Goal: Information Seeking & Learning: Understand process/instructions

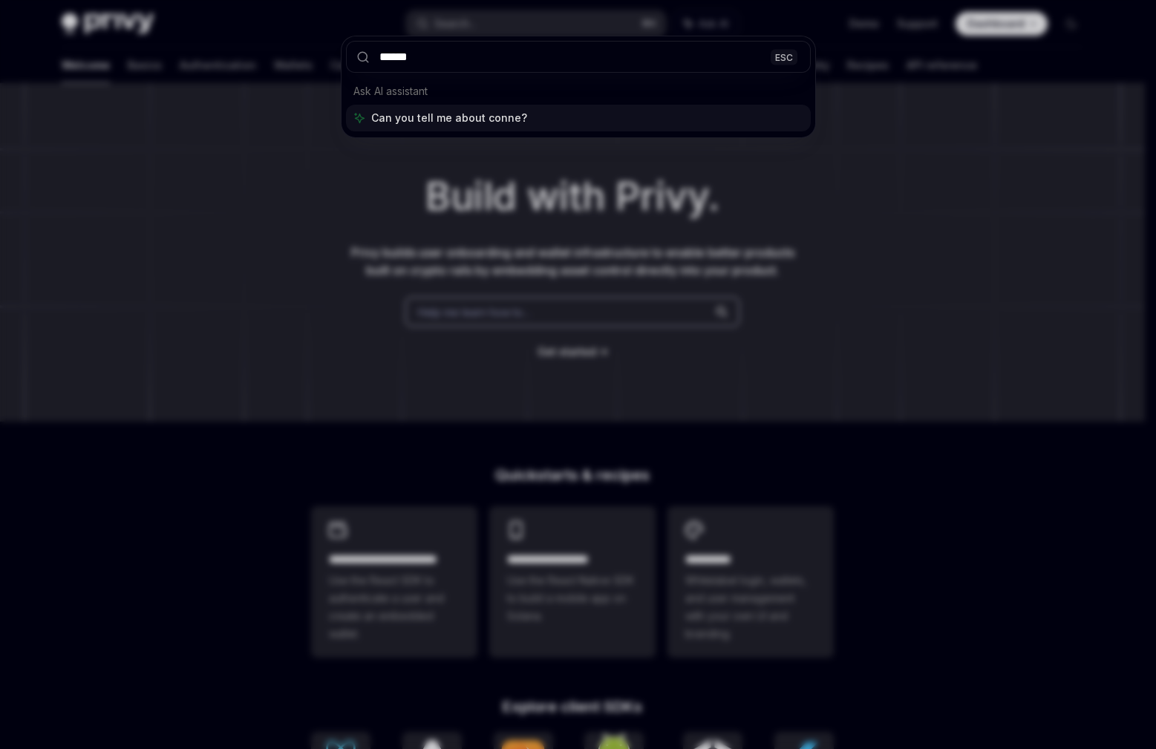
type input "*******"
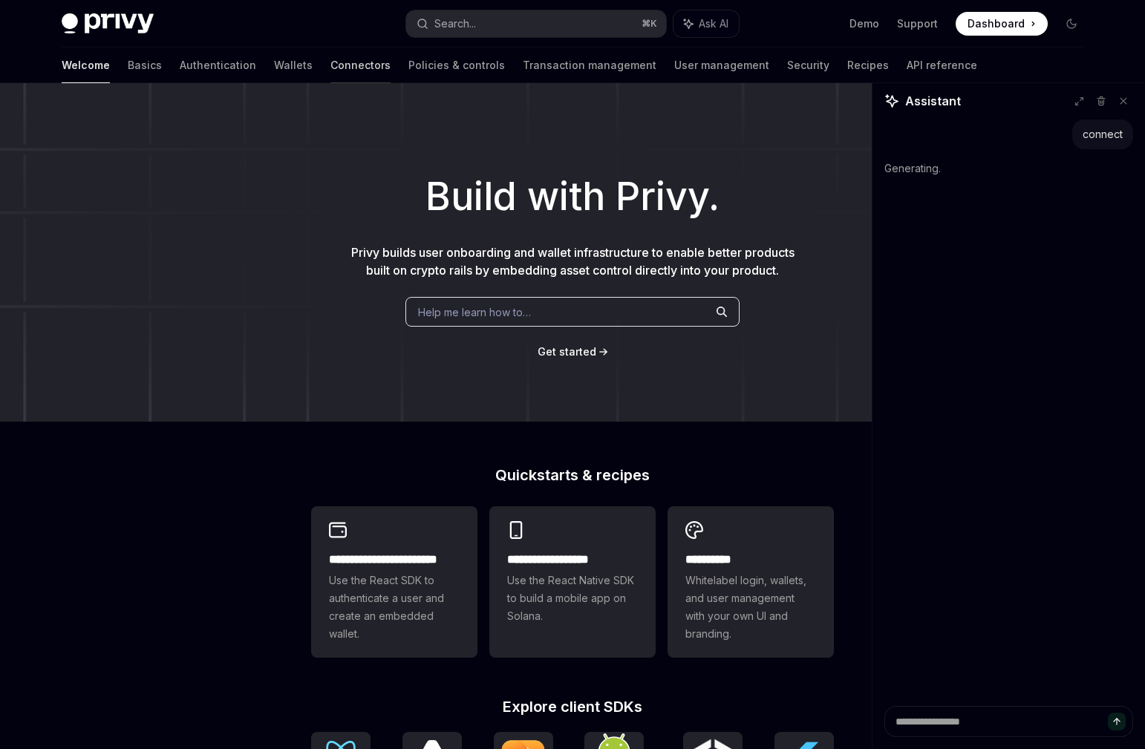
click at [330, 67] on link "Connectors" at bounding box center [360, 66] width 60 height 36
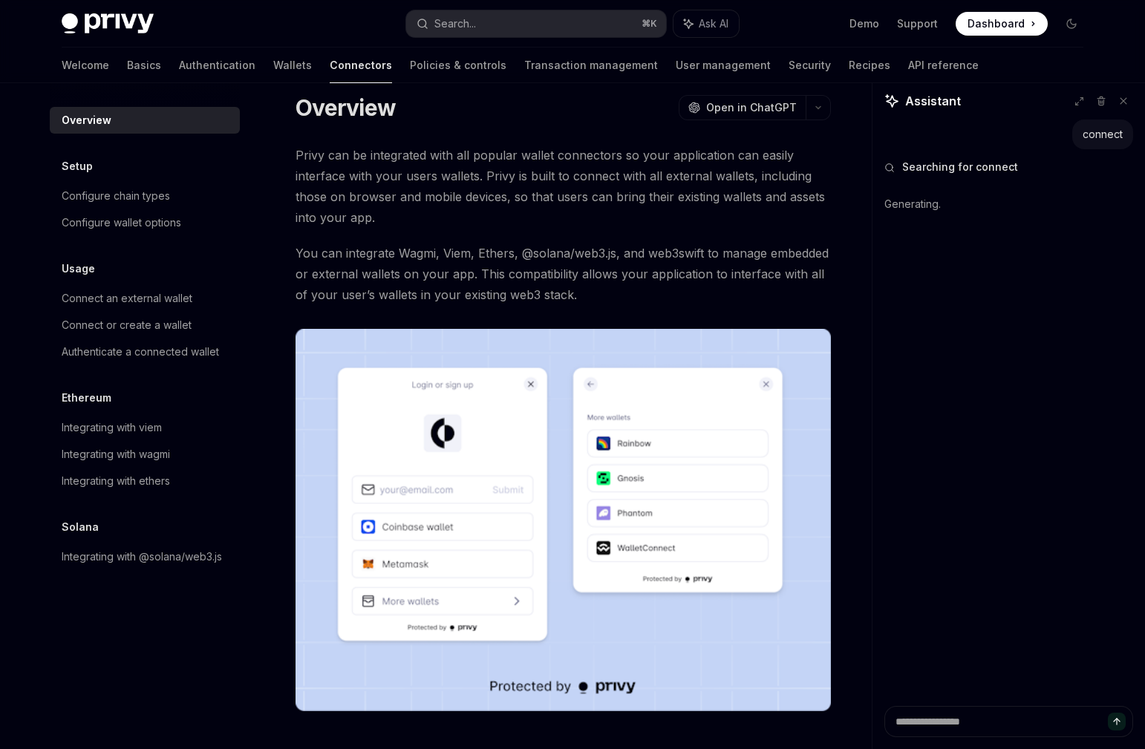
scroll to position [23, 0]
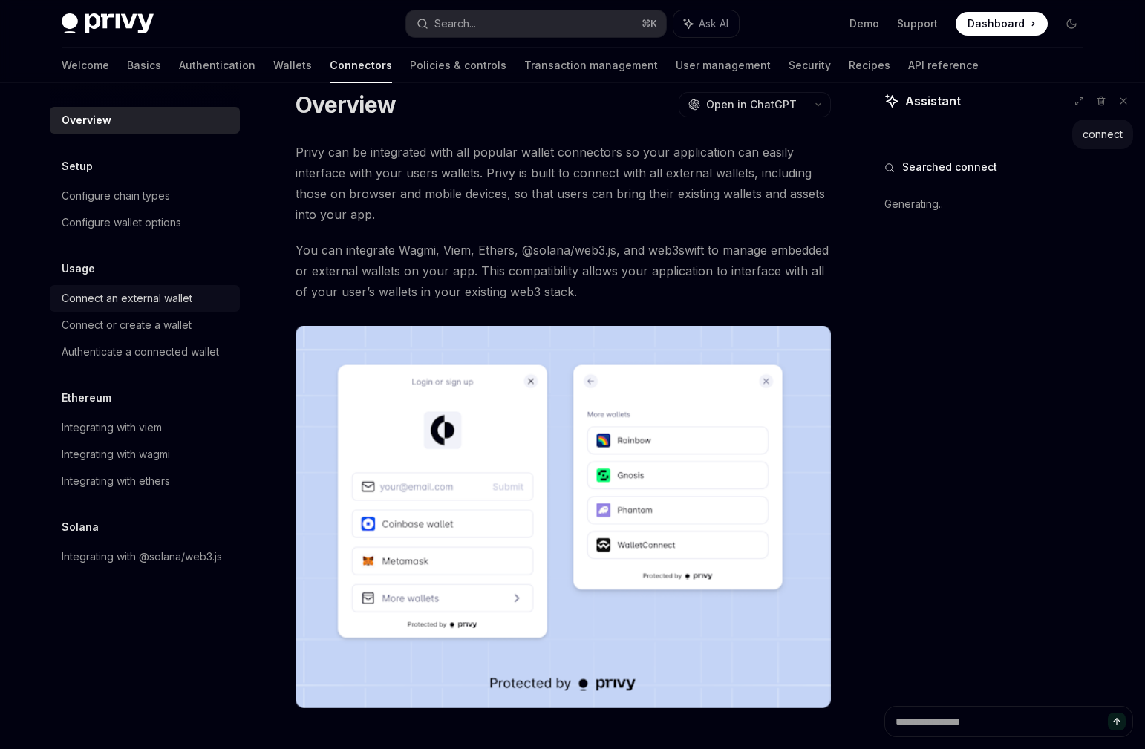
click at [123, 304] on div "Connect an external wallet" at bounding box center [127, 299] width 131 height 18
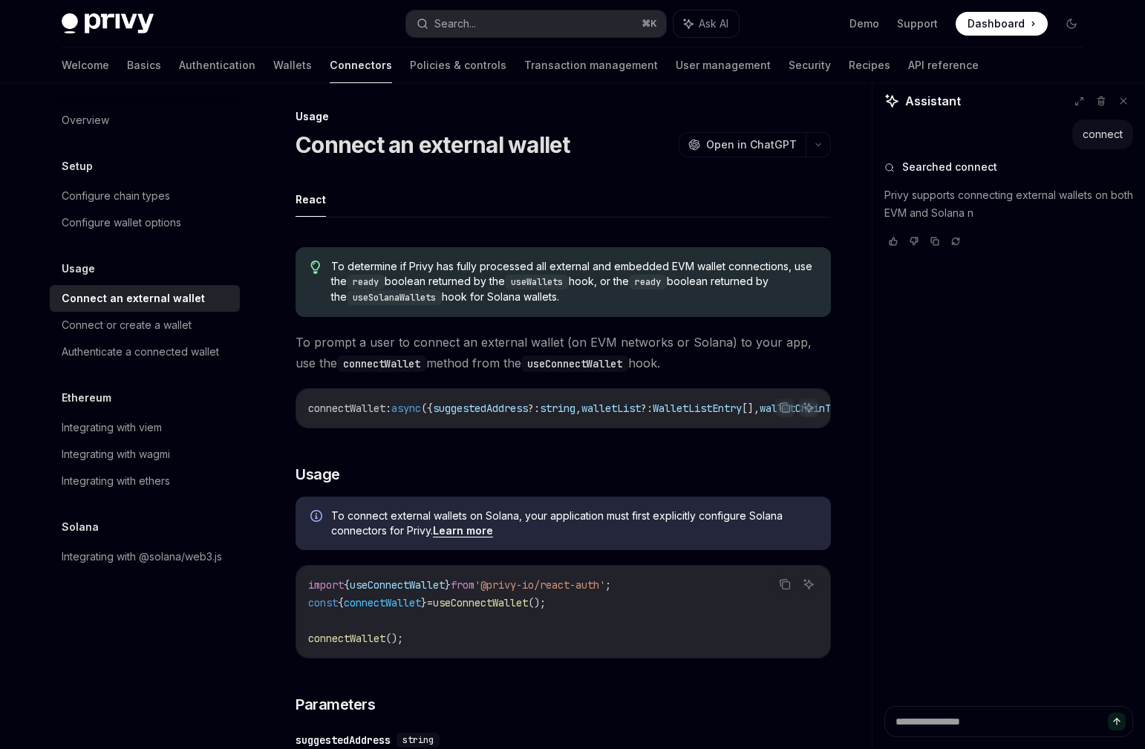
scroll to position [6, 0]
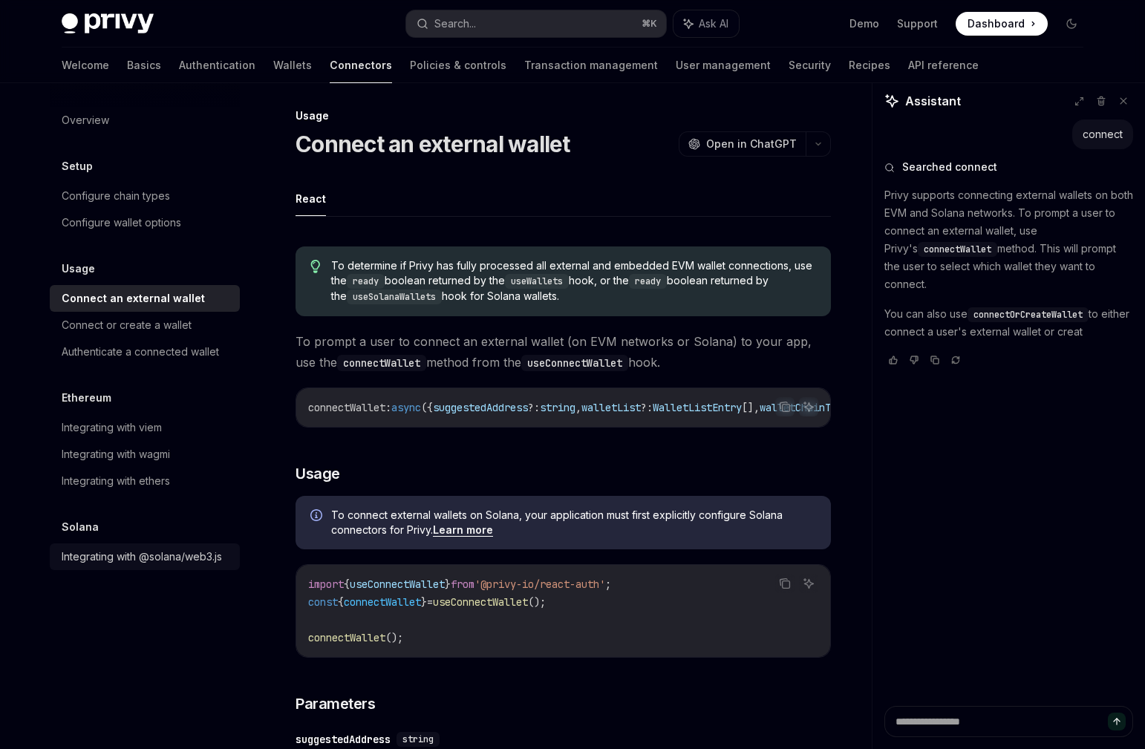
click at [184, 561] on div "Integrating with @solana/web3.js" at bounding box center [142, 557] width 160 height 18
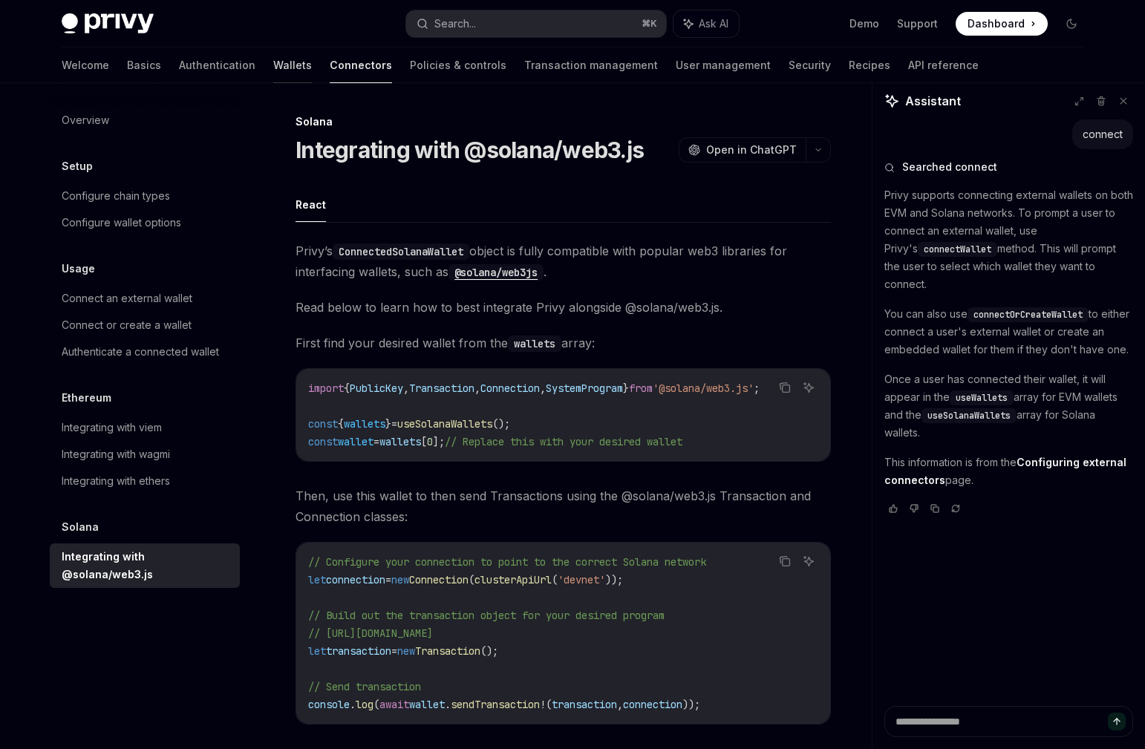
click at [273, 74] on link "Wallets" at bounding box center [292, 66] width 39 height 36
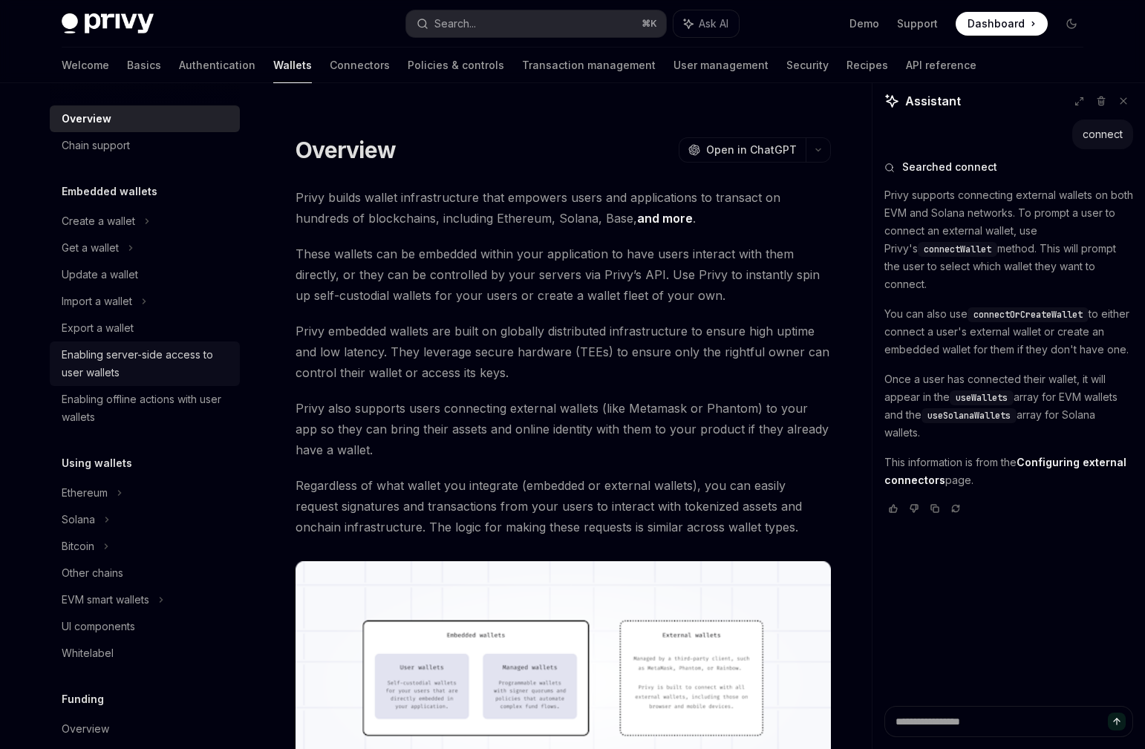
scroll to position [12, 0]
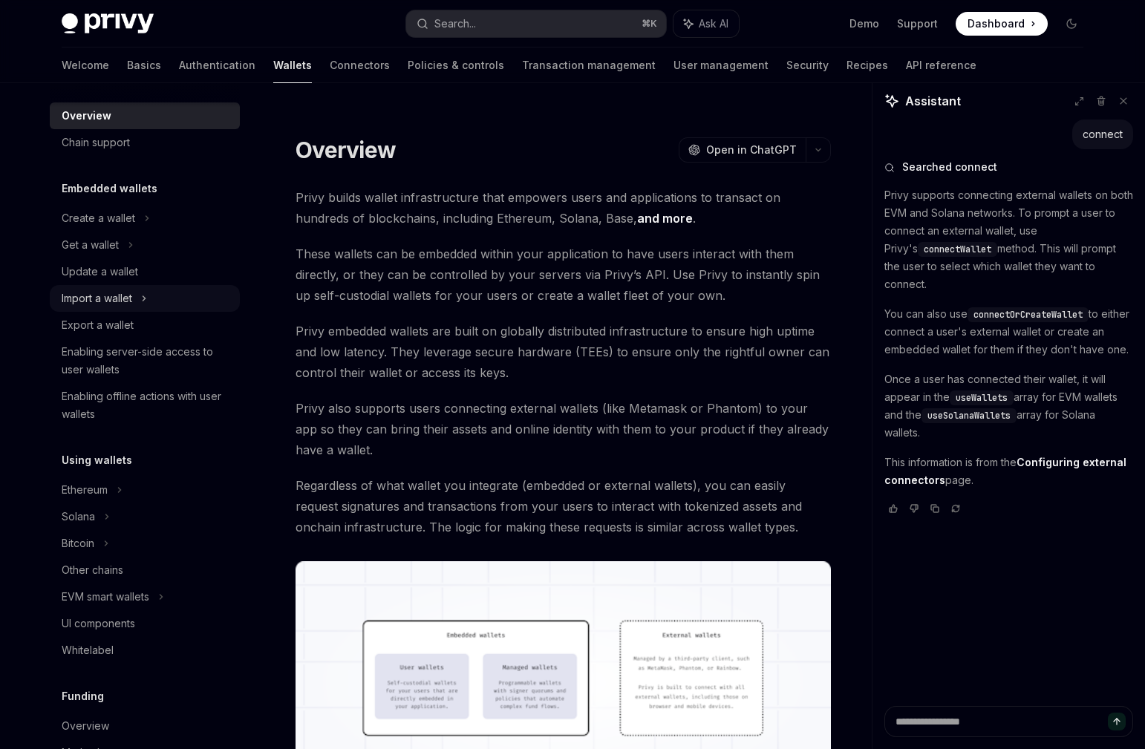
click at [128, 302] on div "Import a wallet" at bounding box center [97, 299] width 71 height 18
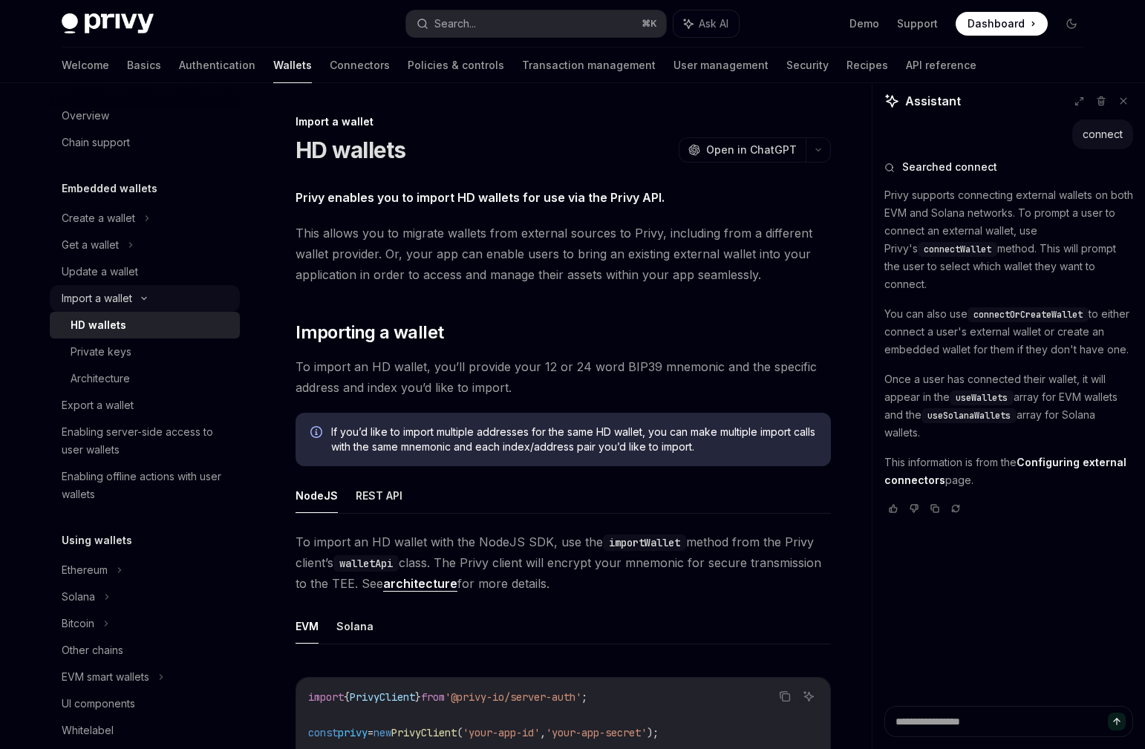
click at [127, 304] on div "Import a wallet" at bounding box center [97, 299] width 71 height 18
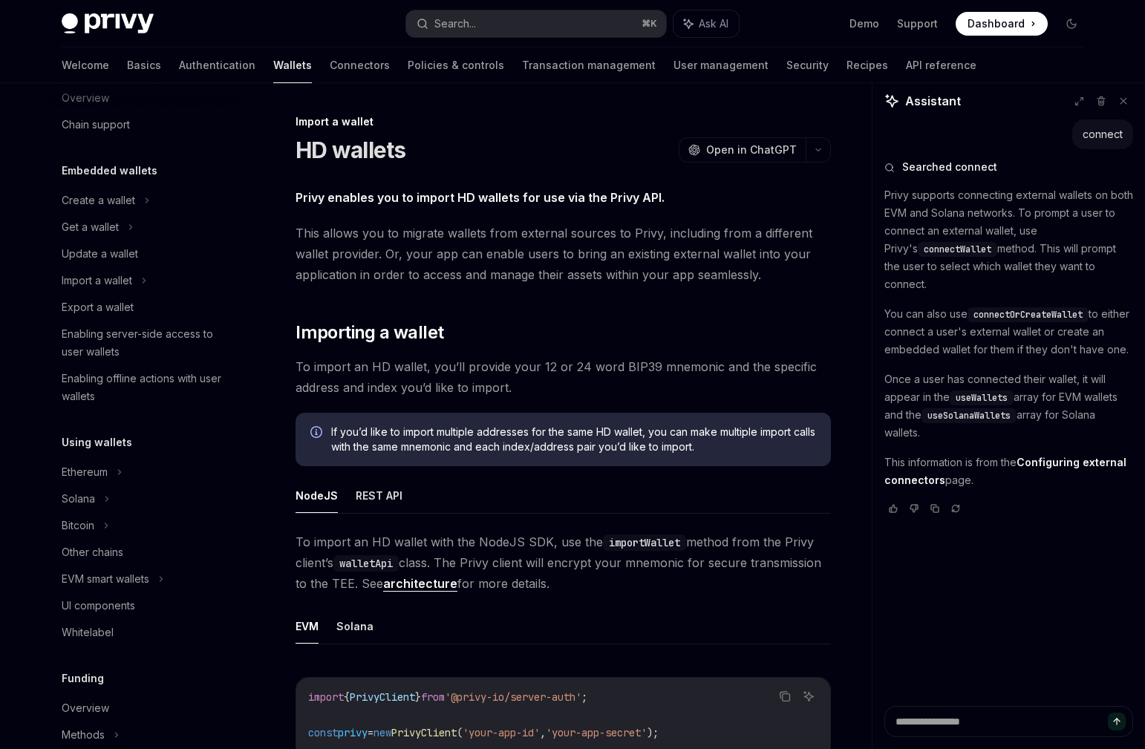
scroll to position [33, 0]
click at [82, 233] on div "Solana" at bounding box center [90, 224] width 57 height 18
type textarea "*"
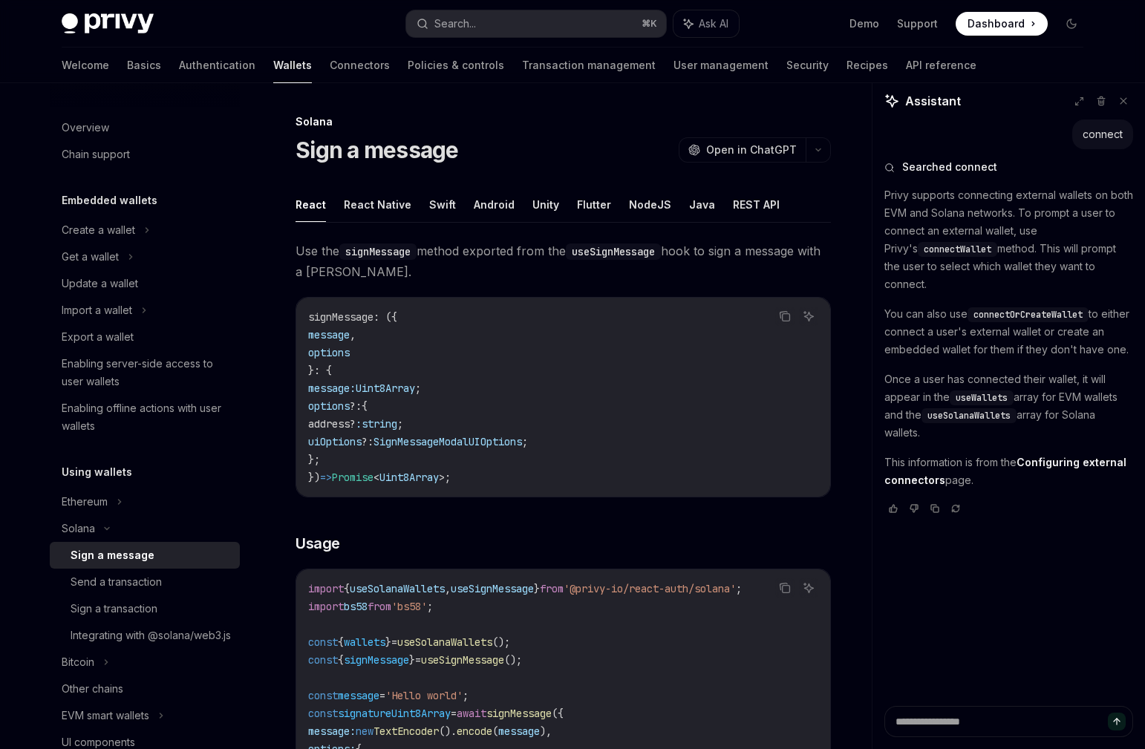
click at [935, 252] on span "connectWallet" at bounding box center [958, 250] width 68 height 12
copy span "connectWallet"
click at [539, 15] on button "Search... ⌘ K" at bounding box center [536, 23] width 260 height 27
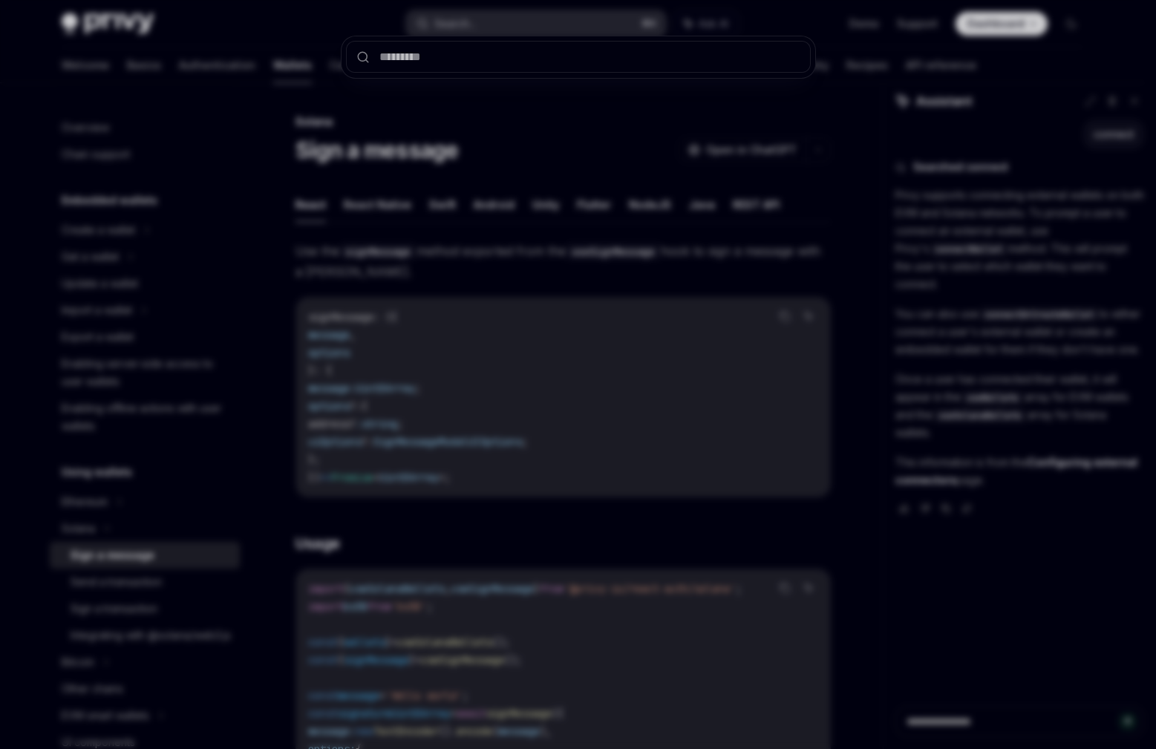
type input "**********"
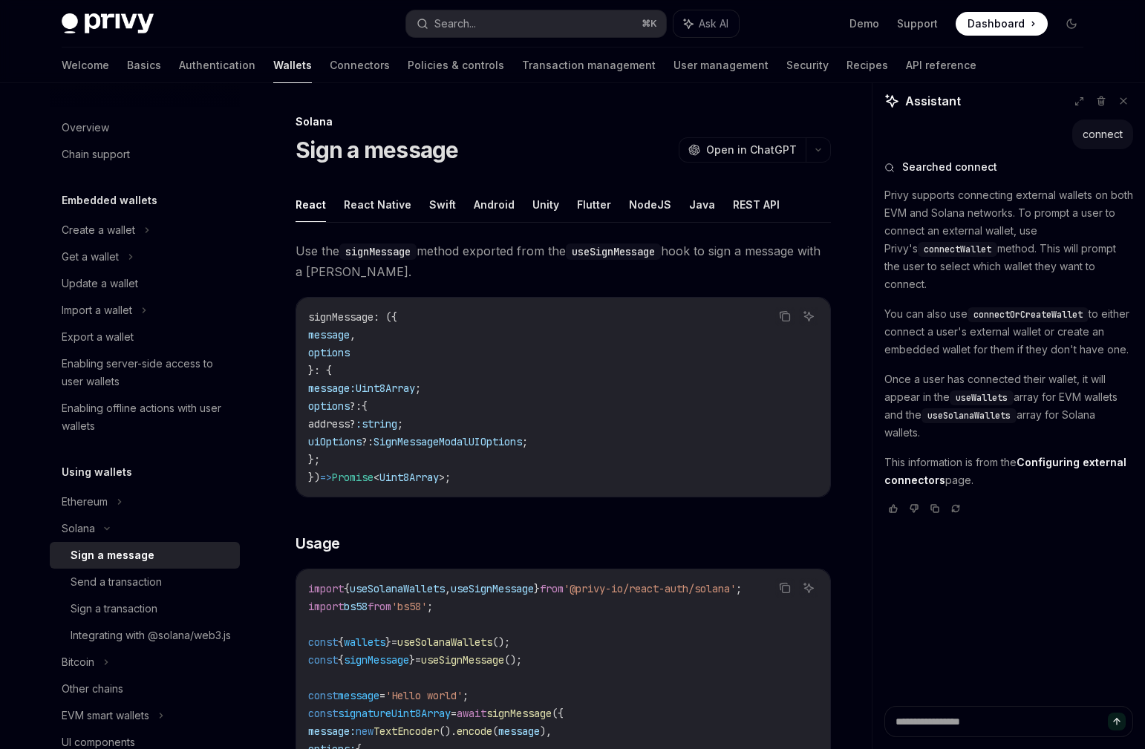
type textarea "*"
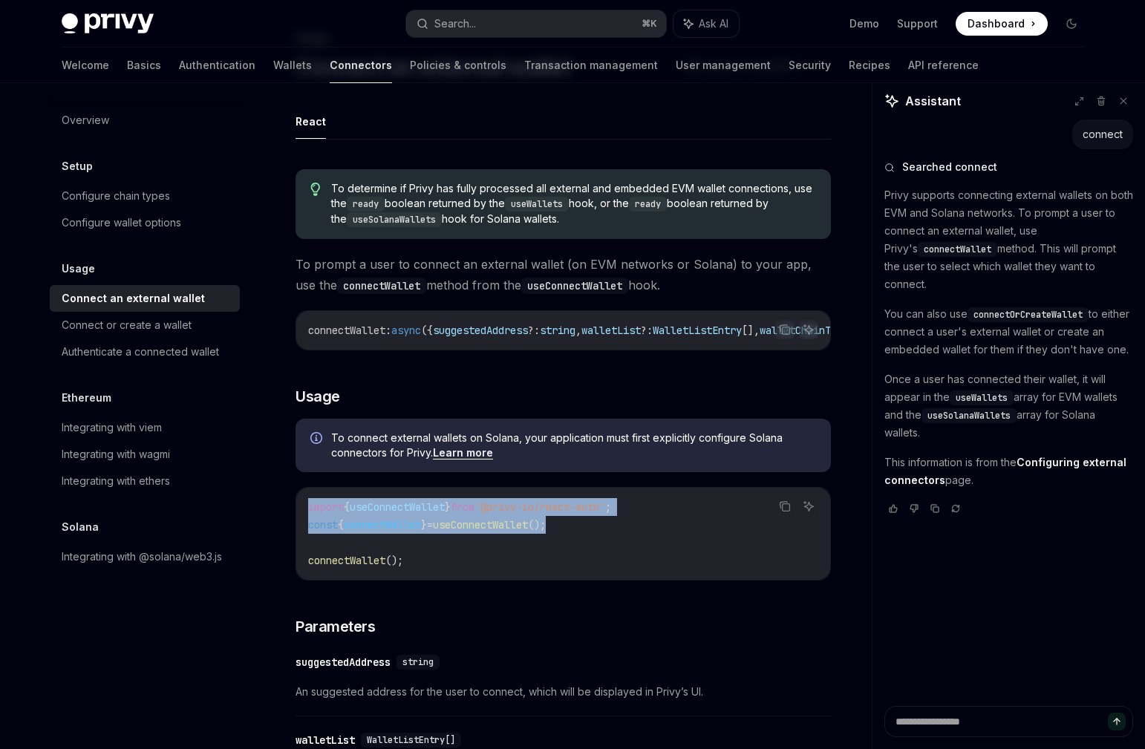
drag, startPoint x: 576, startPoint y: 540, endPoint x: 306, endPoint y: 511, distance: 271.8
click at [306, 511] on div "import { useConnectWallet } from '@privy-io/react-auth' ; const { connectWallet…" at bounding box center [563, 534] width 534 height 92
copy code "import { useConnectWallet } from '@privy-io/react-auth' ; const { connectWallet…"
